Goal: Task Accomplishment & Management: Use online tool/utility

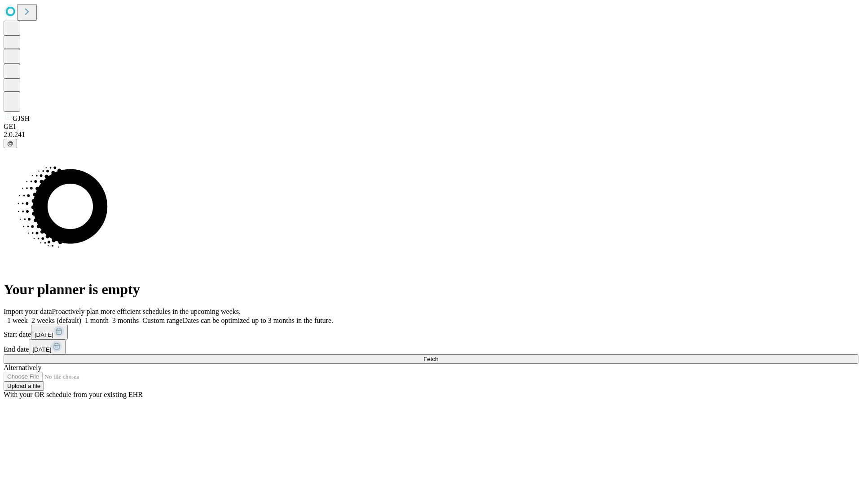
click at [438, 356] on span "Fetch" at bounding box center [431, 359] width 15 height 7
